Goal: Transaction & Acquisition: Purchase product/service

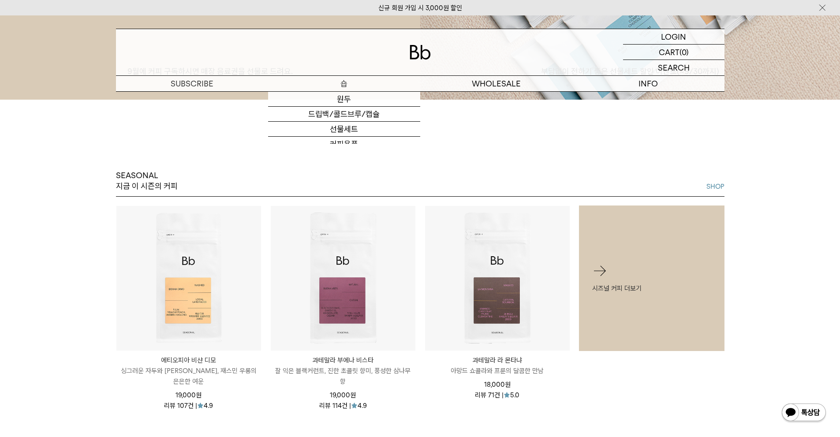
click at [354, 78] on p "숍" at bounding box center [344, 83] width 152 height 15
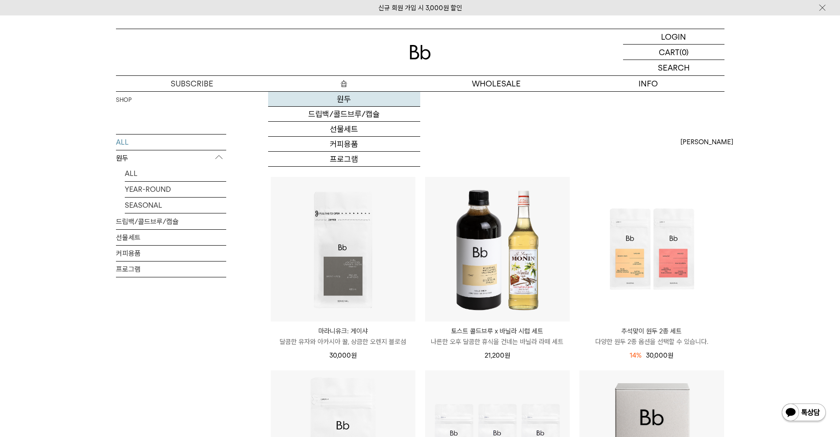
click at [356, 99] on link "원두" at bounding box center [344, 99] width 152 height 15
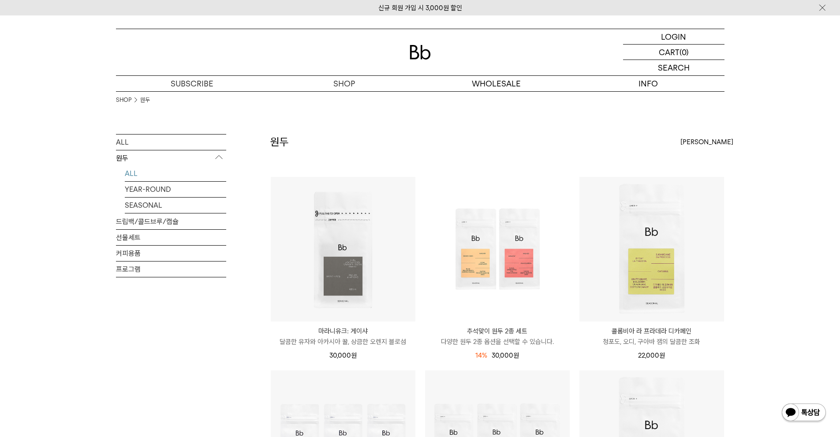
click at [683, 149] on div "[PERSON_NAME]" at bounding box center [702, 142] width 44 height 16
click at [596, 145] on div "원두 상품 14 개 [PERSON_NAME] [PERSON_NAME] 인기순 낮은가격순" at bounding box center [497, 155] width 454 height 42
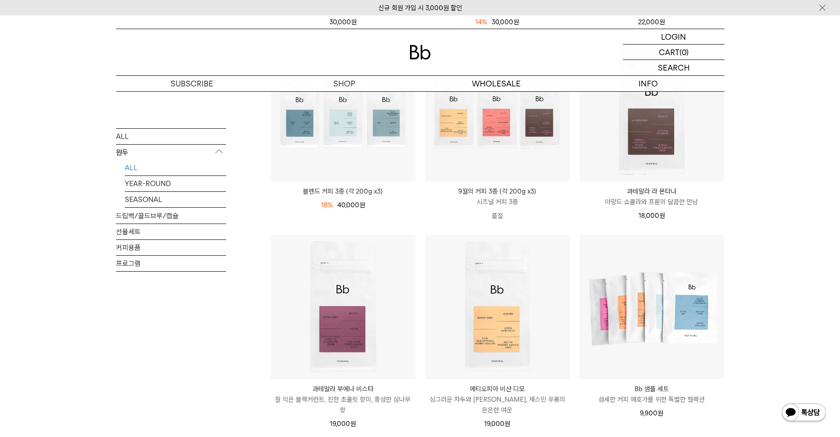
scroll to position [441, 0]
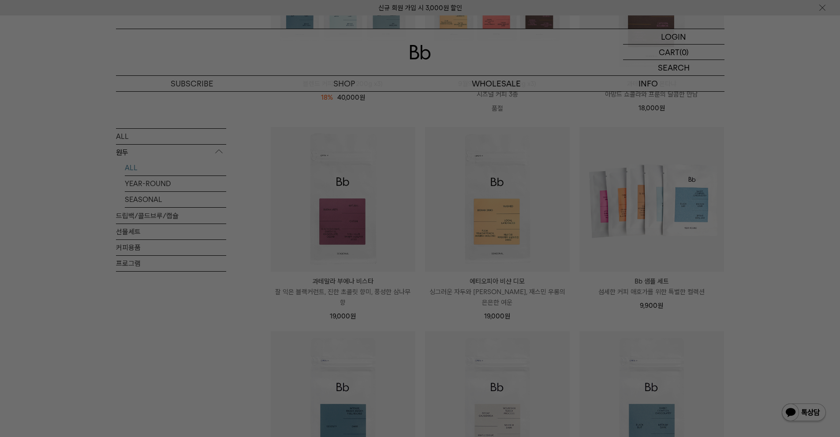
click at [825, 141] on div at bounding box center [420, 218] width 840 height 437
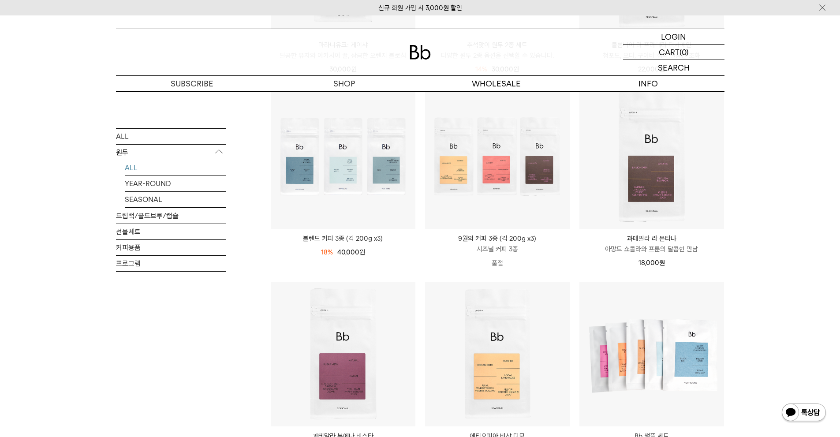
scroll to position [265, 0]
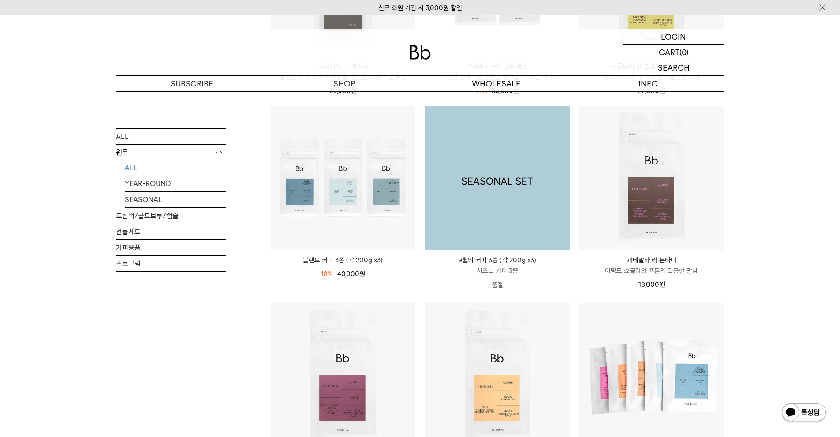
click at [510, 193] on img at bounding box center [497, 178] width 145 height 145
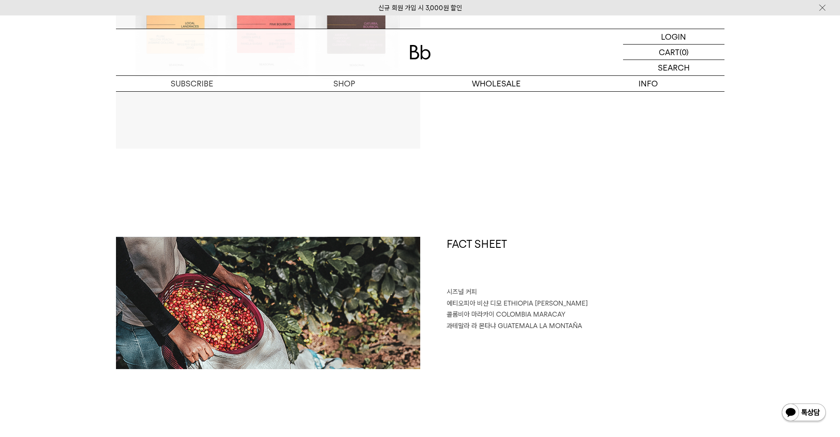
scroll to position [397, 0]
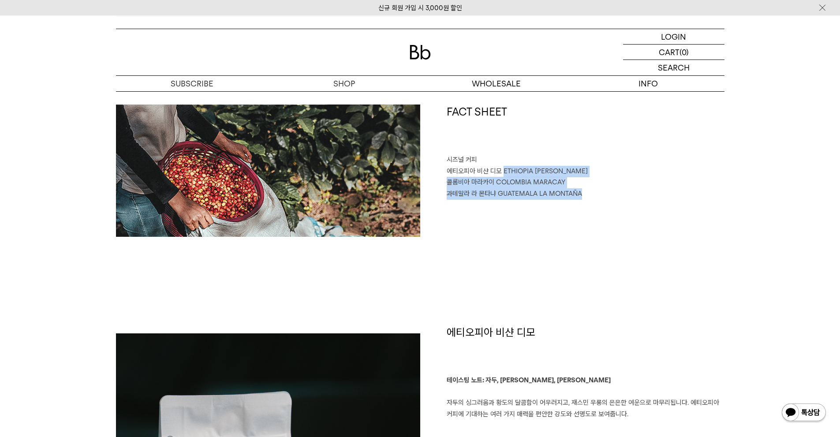
drag, startPoint x: 504, startPoint y: 170, endPoint x: 619, endPoint y: 205, distance: 120.7
click at [619, 205] on div "FACT SHEET 시즈널 커피 에티오피아 비샨 디모 ETHIOPIA BISHAN DIMO 콜롬비아 마라카이 COLOMBIA MARACAY 과…" at bounding box center [572, 170] width 304 height 132
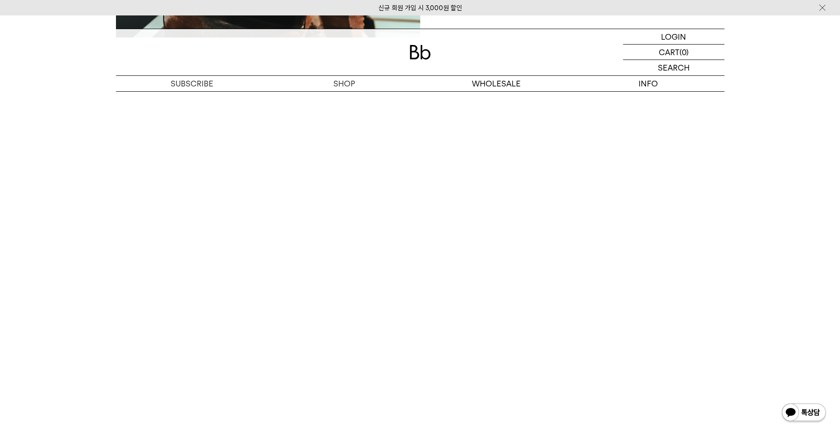
scroll to position [2249, 0]
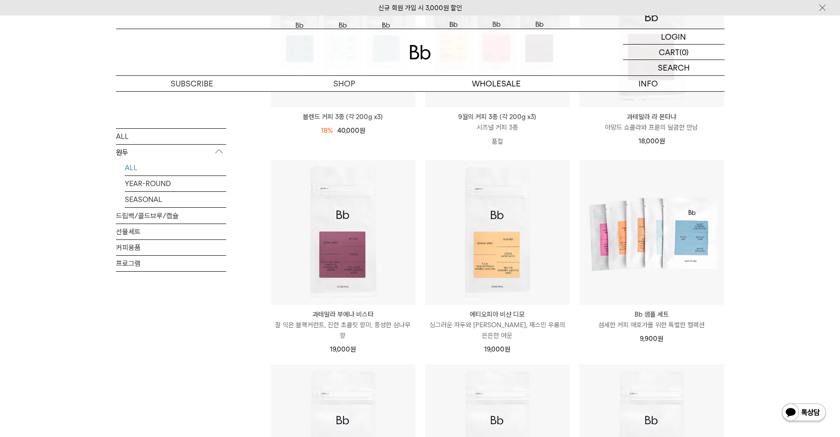
scroll to position [485, 0]
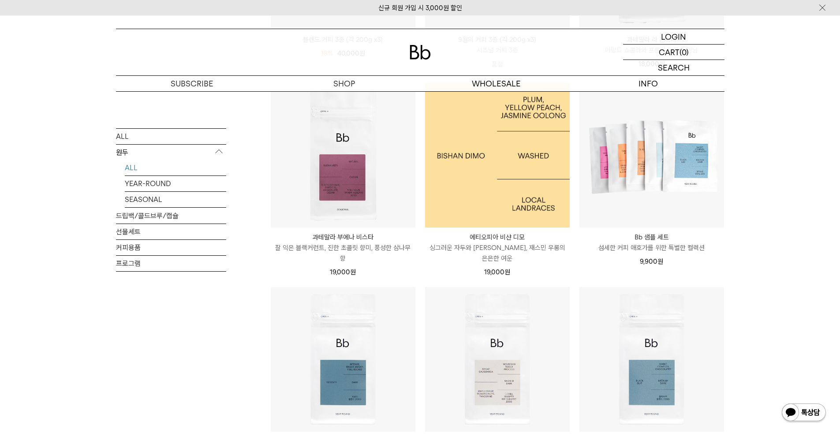
click at [504, 179] on img at bounding box center [497, 155] width 145 height 145
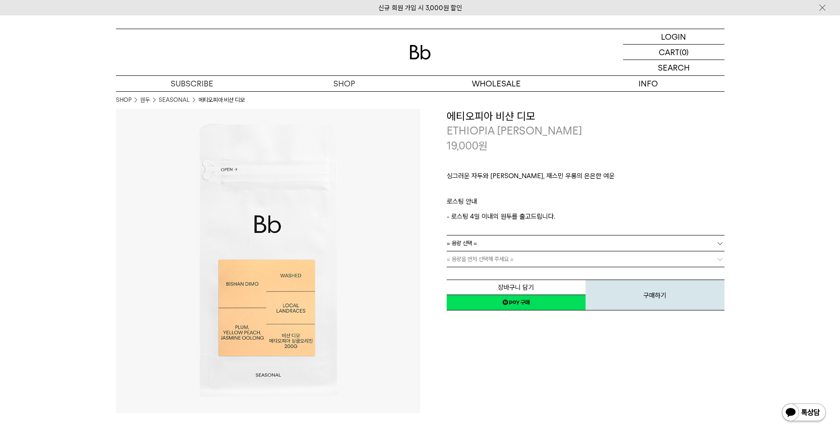
click at [514, 238] on link "= 용량 선택 =" at bounding box center [586, 242] width 278 height 15
click at [500, 274] on li "600g" at bounding box center [589, 275] width 269 height 16
click at [518, 253] on link "= 분쇄도 선택 =" at bounding box center [586, 258] width 278 height 15
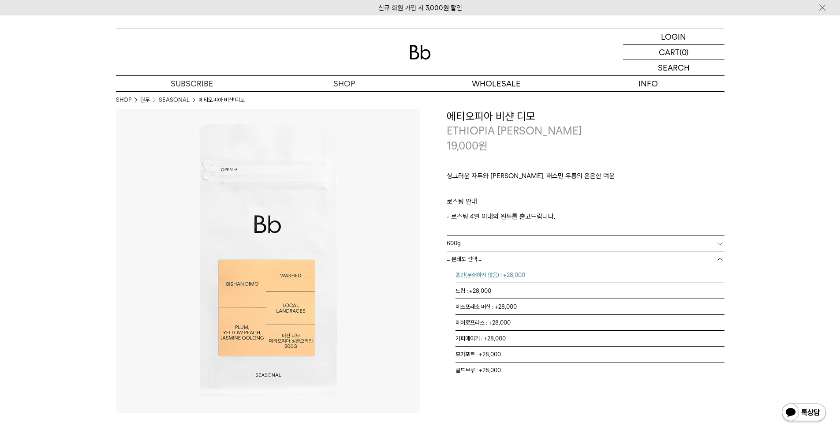
click at [532, 275] on li "홀빈(분쇄하지 않음) : +28,000" at bounding box center [589, 275] width 269 height 16
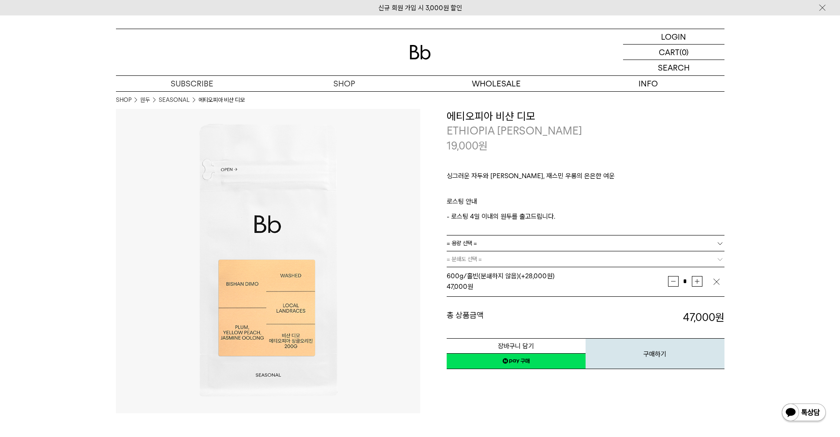
click at [720, 282] on img "button" at bounding box center [716, 281] width 9 height 9
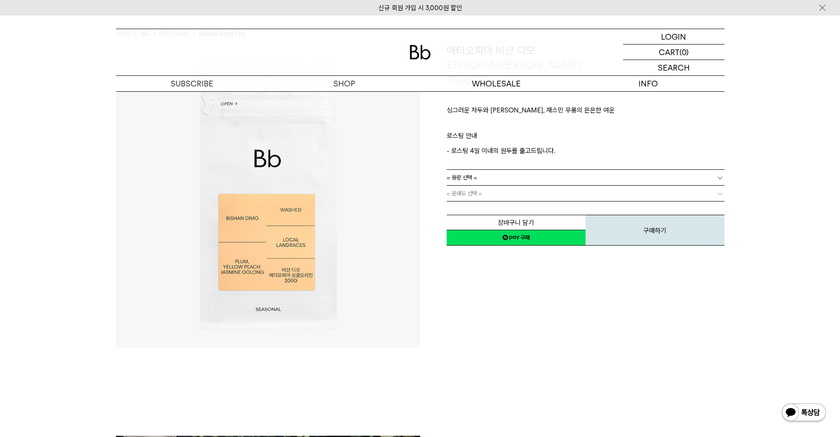
scroll to position [44, 0]
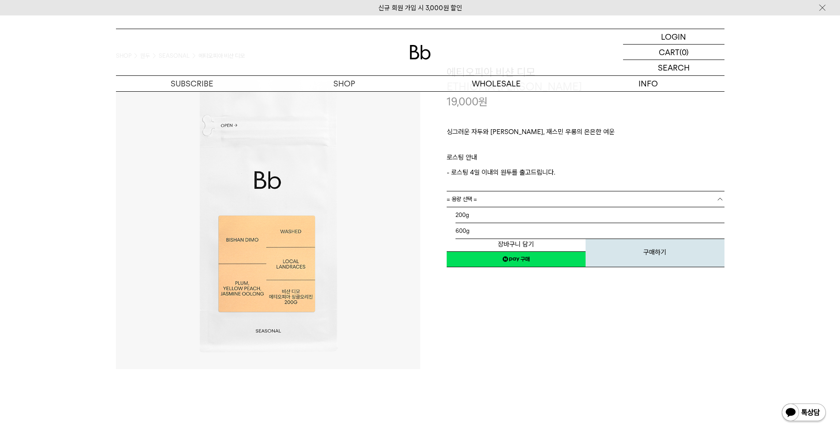
drag, startPoint x: 646, startPoint y: 190, endPoint x: 651, endPoint y: 188, distance: 4.9
